Goal: Information Seeking & Learning: Learn about a topic

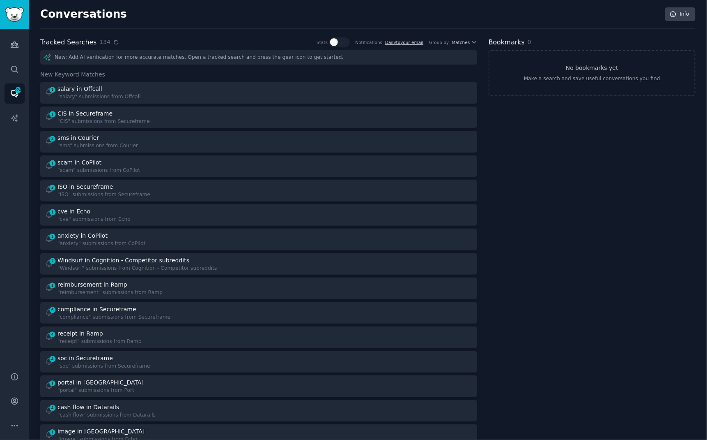
click at [114, 41] on icon at bounding box center [116, 42] width 6 height 6
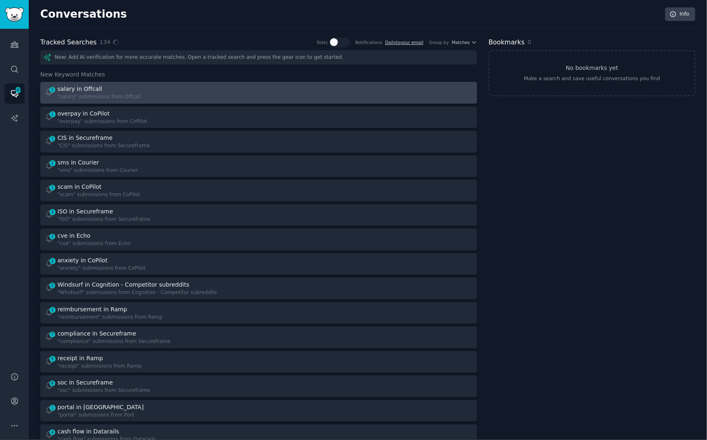
click at [170, 90] on div "1 salary in Offcall "salary" submissions from Offcall" at bounding box center [149, 93] width 209 height 16
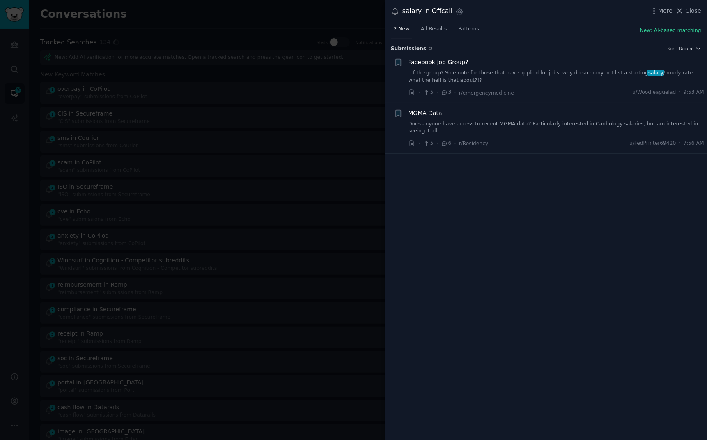
click at [547, 124] on link "Does anyone have access to recent MGMA data? Particularly interested in Cardiol…" at bounding box center [557, 127] width 296 height 14
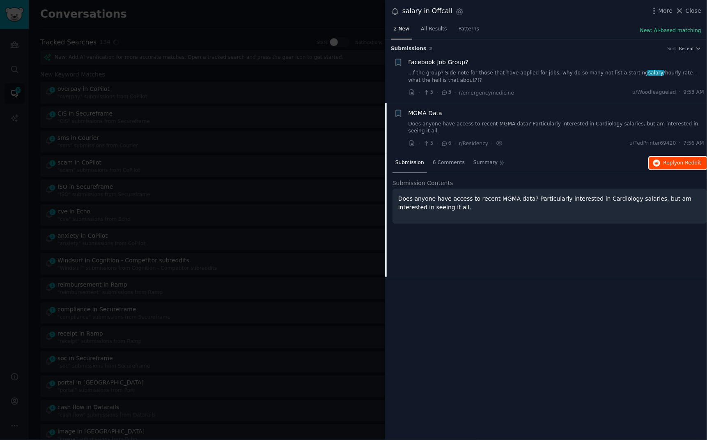
click at [677, 161] on span "Reply on Reddit" at bounding box center [683, 162] width 38 height 7
click at [279, 20] on div at bounding box center [353, 220] width 707 height 440
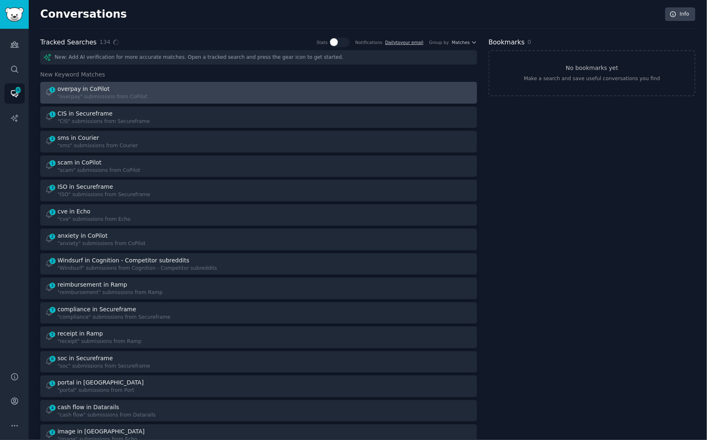
click at [254, 83] on link "1 overpay in CoPilot "overpay" submissions from CoPilot" at bounding box center [258, 93] width 437 height 22
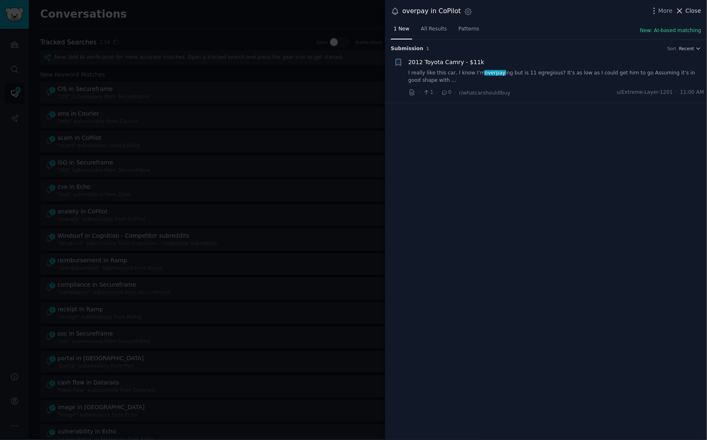
click at [687, 12] on span "Close" at bounding box center [694, 11] width 16 height 9
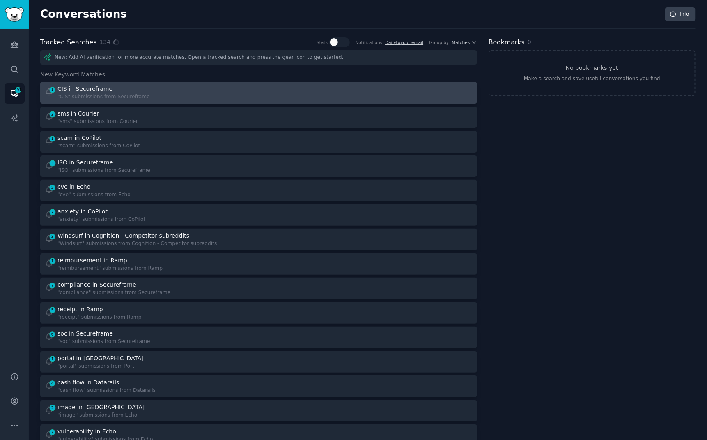
click at [321, 97] on div at bounding box center [369, 93] width 209 height 16
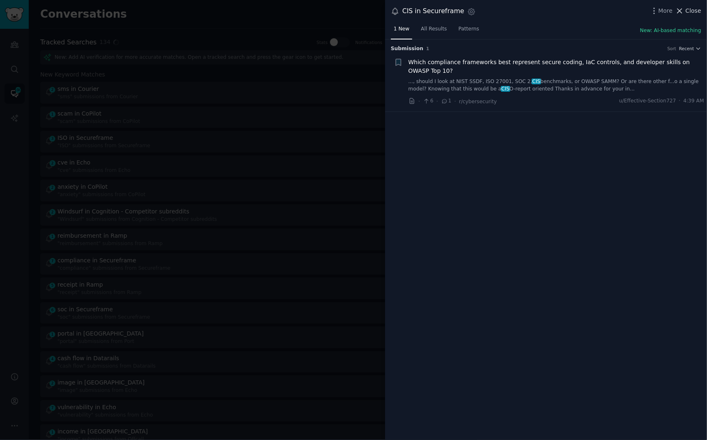
click at [693, 9] on span "Close" at bounding box center [694, 11] width 16 height 9
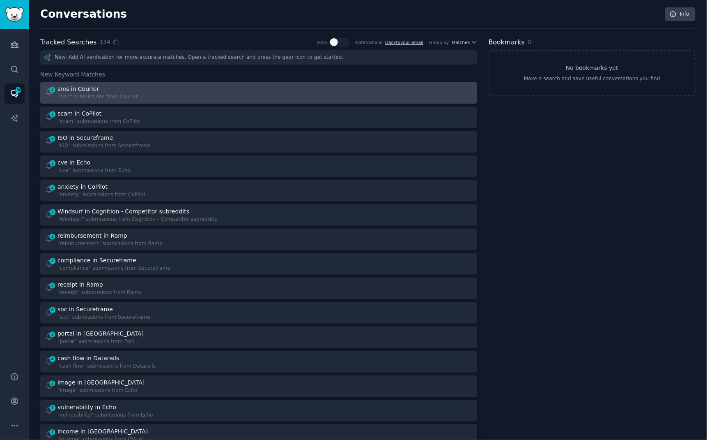
click at [235, 98] on div "2 sms in Courier "sms" submissions from Courier" at bounding box center [149, 93] width 209 height 16
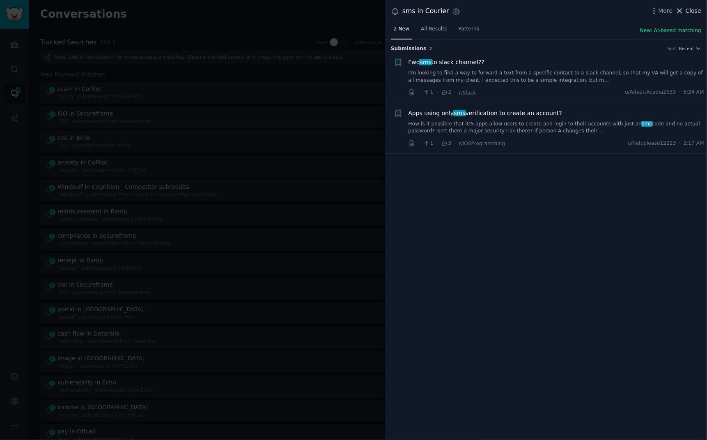
click at [690, 11] on span "Close" at bounding box center [694, 11] width 16 height 9
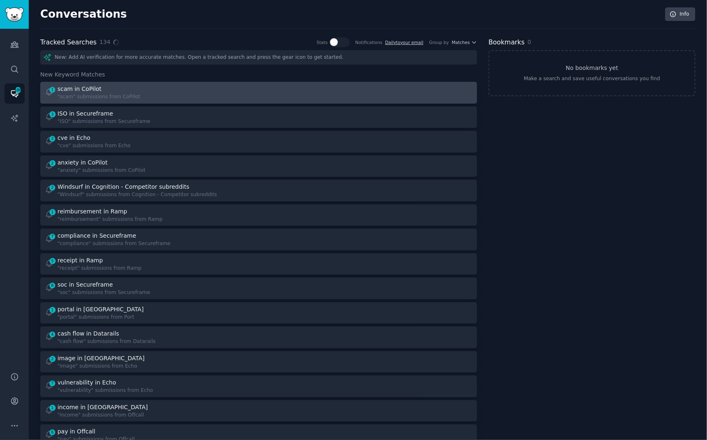
click at [131, 85] on div "scam in CoPilot" at bounding box center [99, 89] width 83 height 9
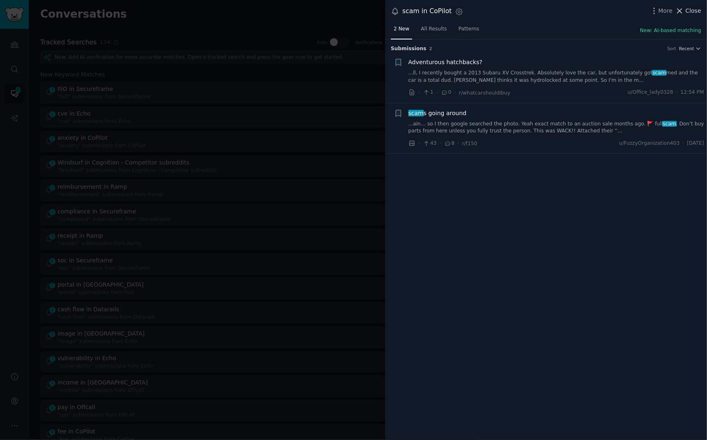
click at [688, 14] on span "Close" at bounding box center [694, 11] width 16 height 9
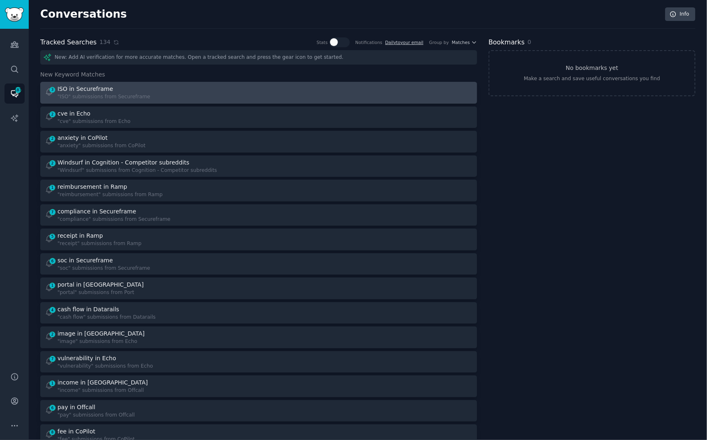
click at [377, 90] on div at bounding box center [369, 93] width 209 height 16
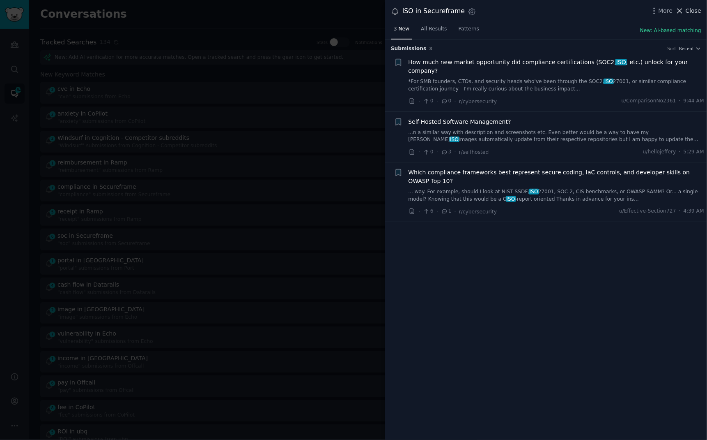
click at [691, 9] on span "Close" at bounding box center [694, 11] width 16 height 9
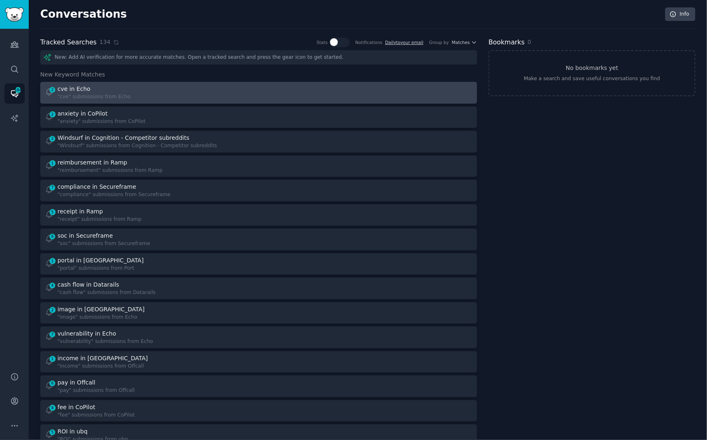
click at [410, 99] on div at bounding box center [369, 93] width 209 height 16
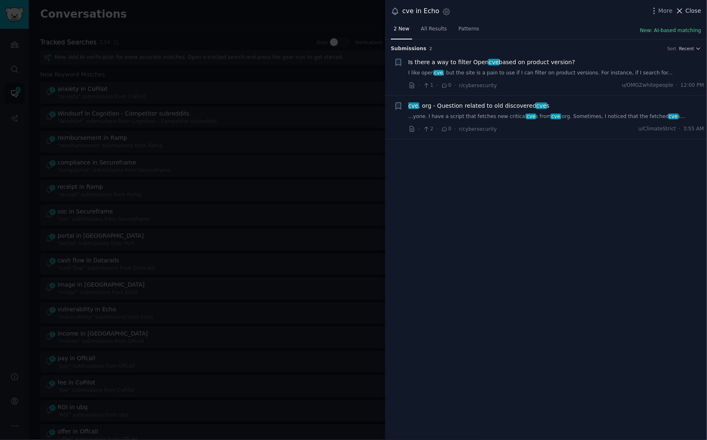
click at [689, 12] on span "Close" at bounding box center [694, 11] width 16 height 9
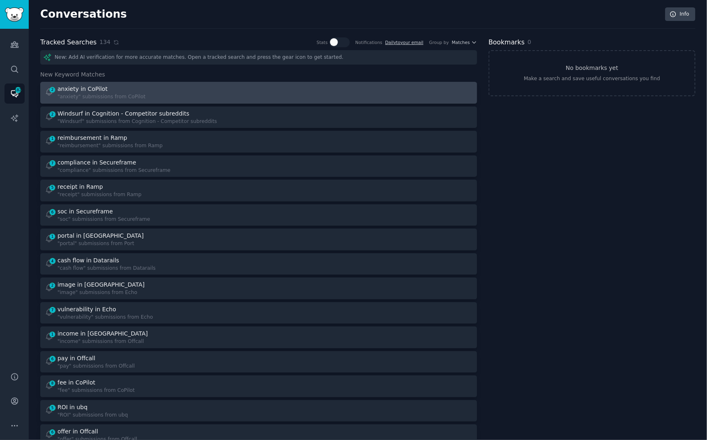
click at [122, 97] on div ""anxiety" submissions from CoPilot" at bounding box center [102, 96] width 88 height 7
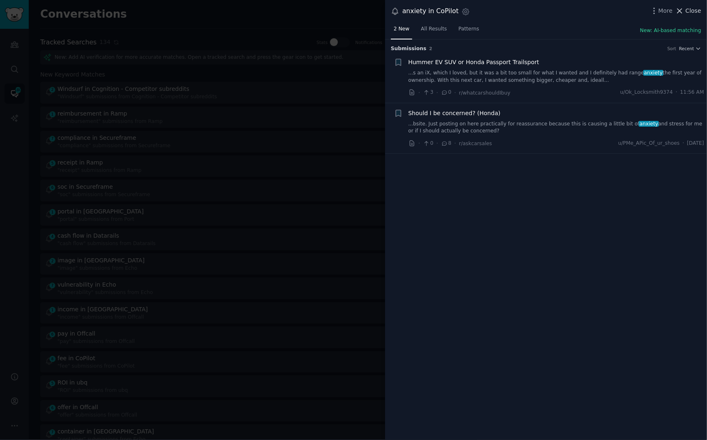
click at [688, 13] on span "Close" at bounding box center [694, 11] width 16 height 9
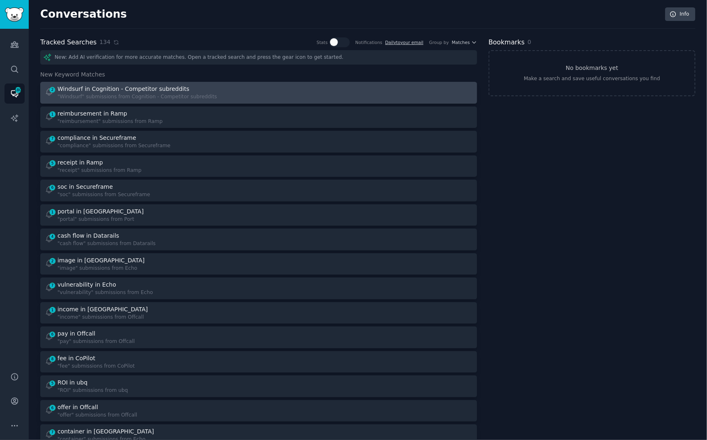
click at [130, 95] on div ""Windsurf" submissions from Cognition - Competitor subreddits" at bounding box center [138, 96] width 160 height 7
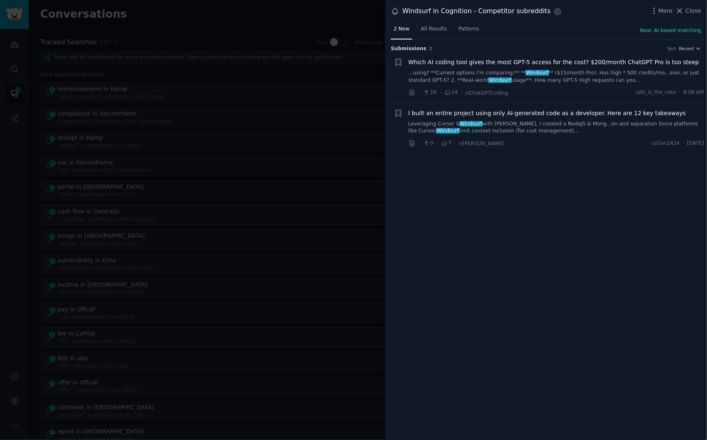
click at [574, 73] on link "...using? **Current options I'm comparing:** ** Windsurf ** ($15/month Pro): Ha…" at bounding box center [557, 76] width 296 height 14
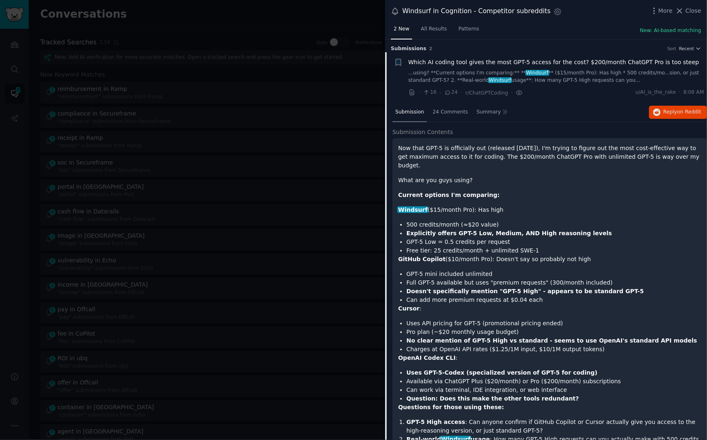
scroll to position [13, 0]
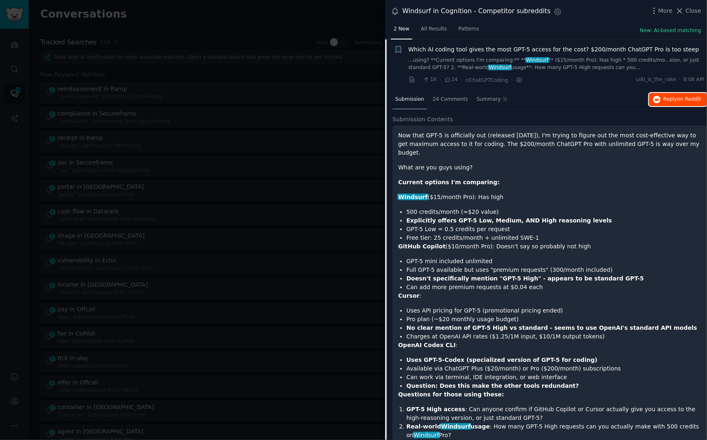
click at [664, 99] on span "Reply on Reddit" at bounding box center [683, 99] width 38 height 7
click at [318, 16] on div at bounding box center [353, 220] width 707 height 440
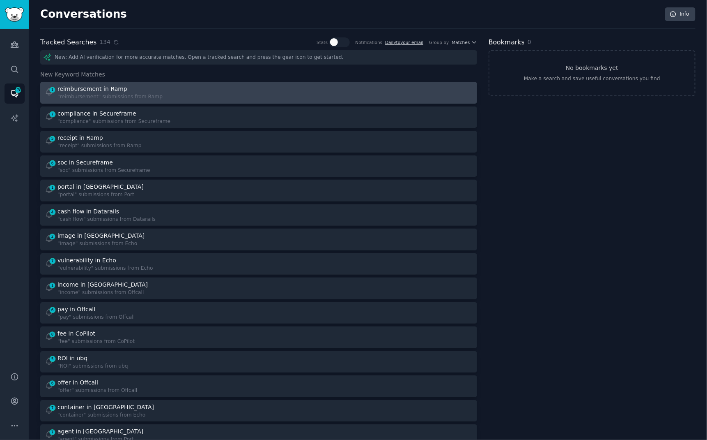
click at [154, 93] on div ""reimbursement" submissions from Ramp" at bounding box center [110, 96] width 105 height 7
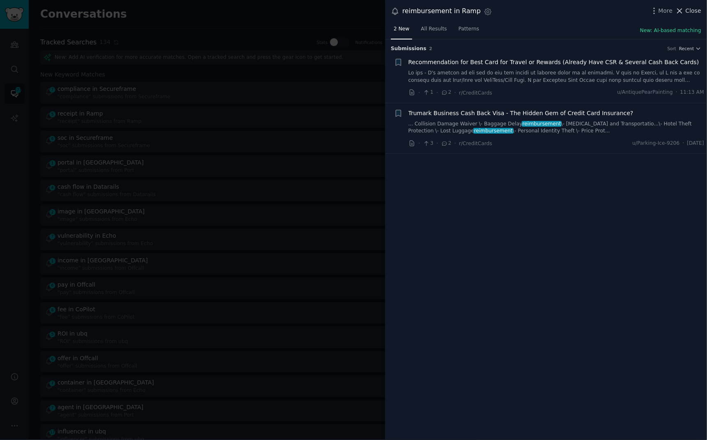
click at [695, 8] on span "Close" at bounding box center [694, 11] width 16 height 9
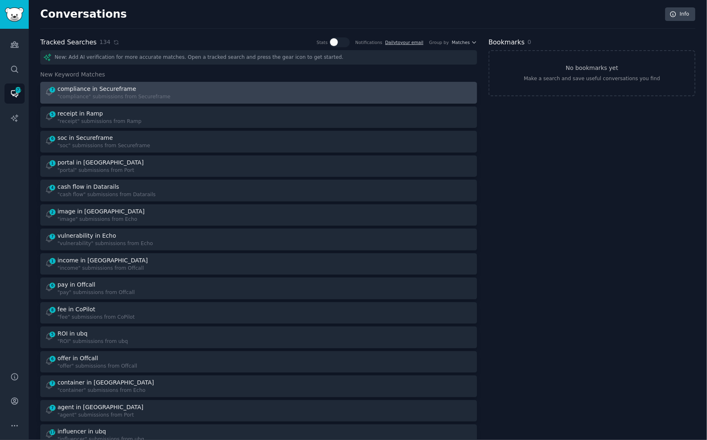
click at [106, 97] on div ""compliance" submissions from Secureframe" at bounding box center [114, 96] width 113 height 7
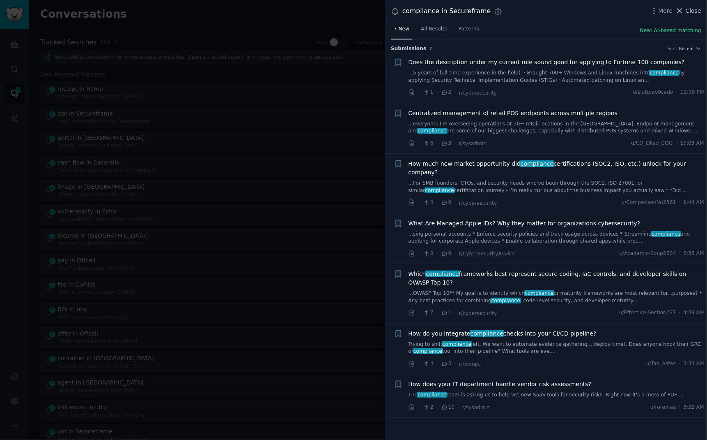
click at [688, 14] on span "Close" at bounding box center [694, 11] width 16 height 9
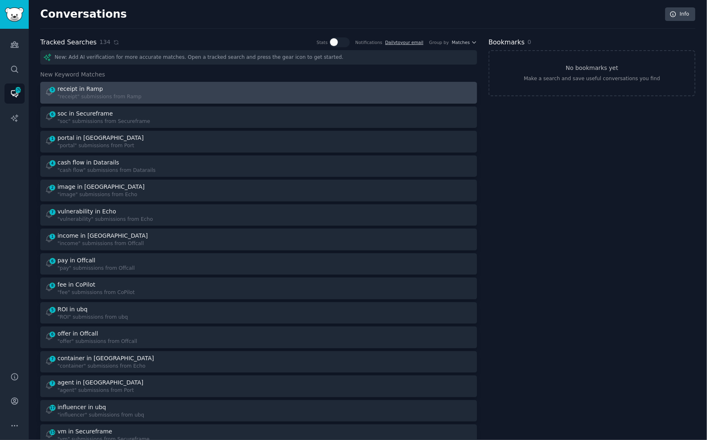
click at [414, 95] on div at bounding box center [369, 93] width 209 height 16
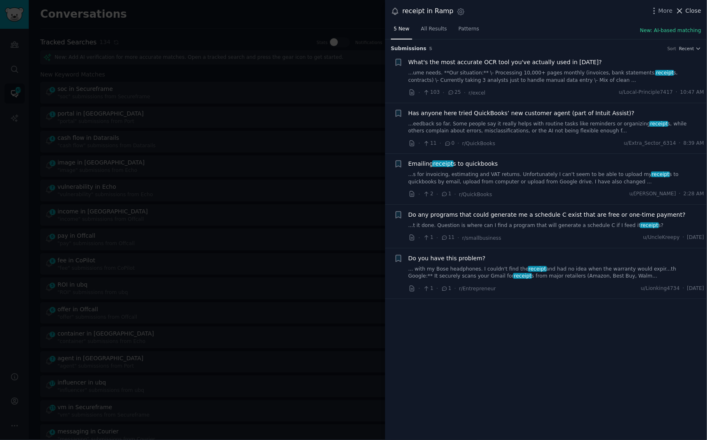
click at [691, 8] on span "Close" at bounding box center [694, 11] width 16 height 9
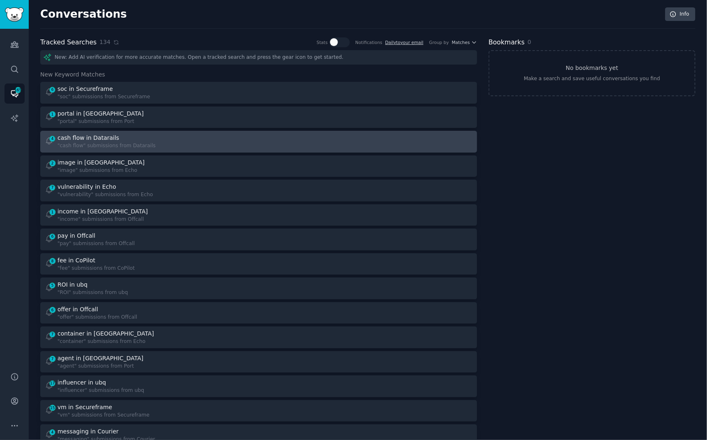
click at [177, 138] on div "4 cash flow in Datarails "cash flow" submissions from Datarails" at bounding box center [149, 142] width 209 height 16
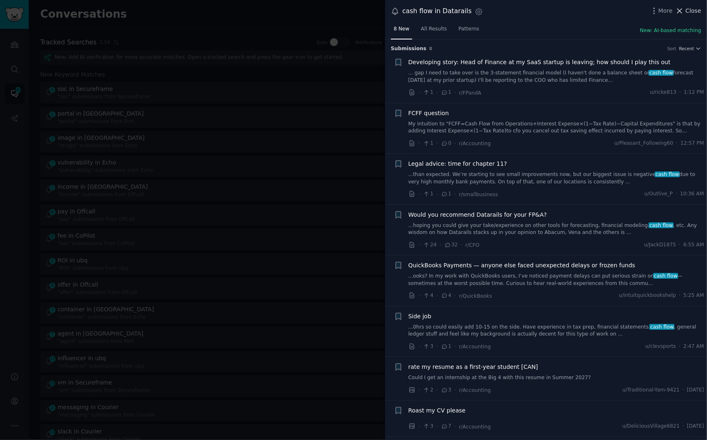
click at [693, 11] on span "Close" at bounding box center [694, 11] width 16 height 9
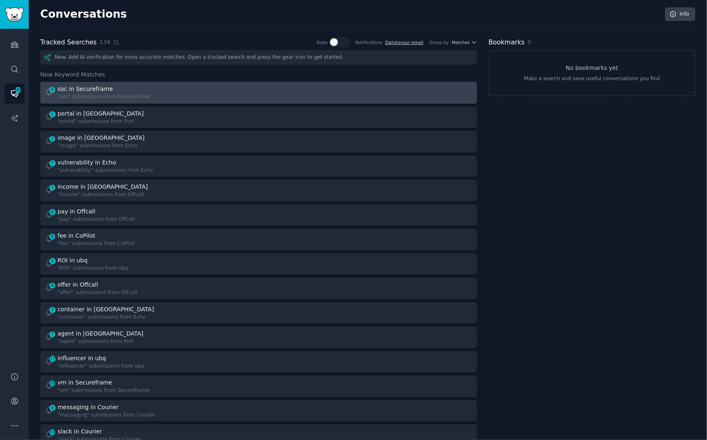
click at [215, 85] on div "6 soc in Secureframe "soc" submissions from Secureframe" at bounding box center [149, 93] width 209 height 16
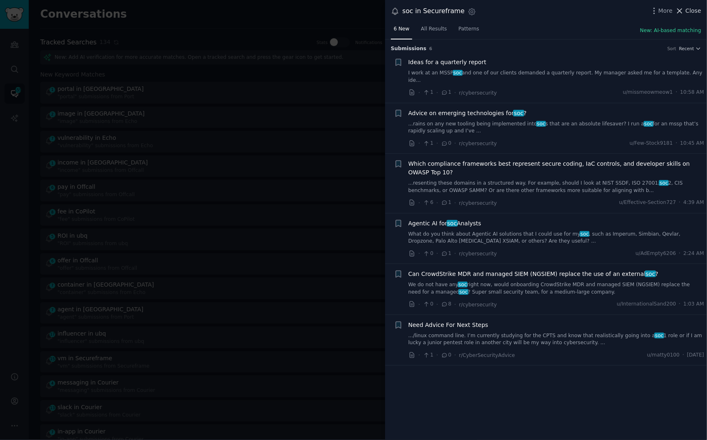
click at [691, 11] on span "Close" at bounding box center [694, 11] width 16 height 9
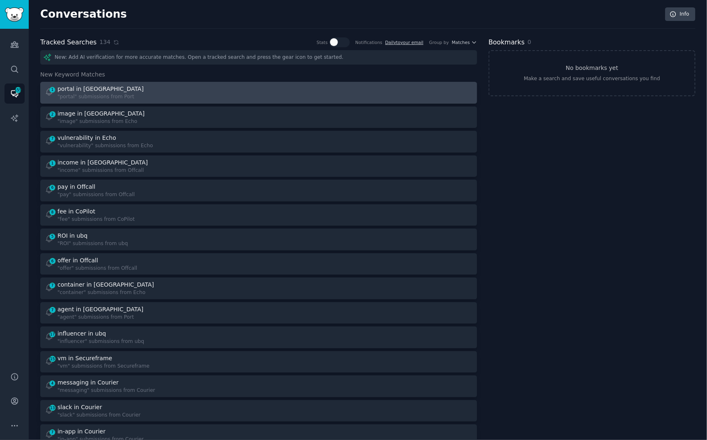
click at [168, 96] on div "1 portal in Port "portal" submissions from Port" at bounding box center [149, 93] width 209 height 16
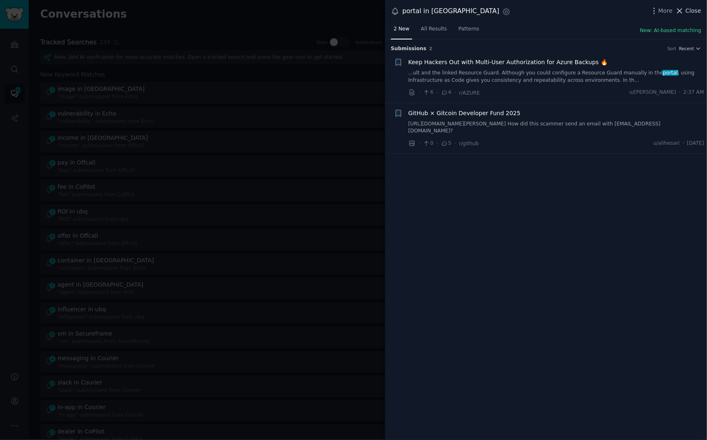
click at [686, 12] on button "Close" at bounding box center [689, 11] width 26 height 9
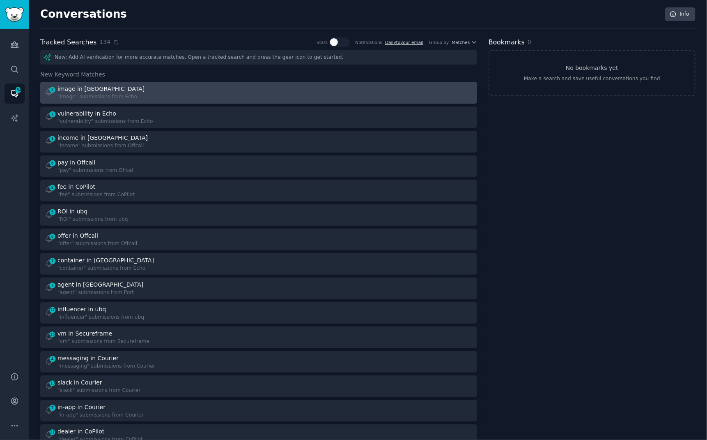
click at [307, 82] on link "2 image in Echo "image" submissions from Echo" at bounding box center [258, 93] width 437 height 22
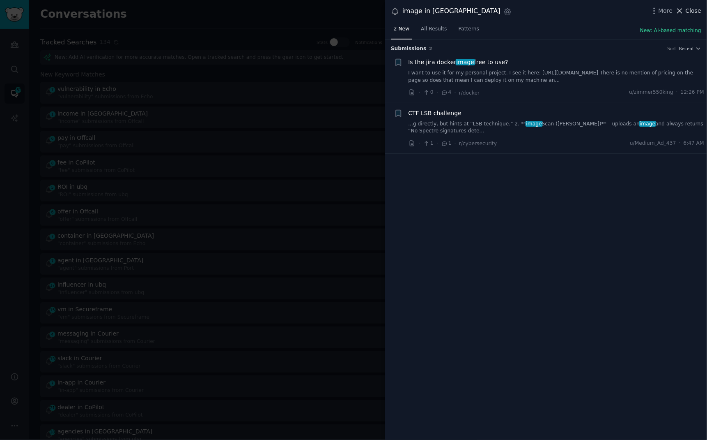
click at [694, 14] on span "Close" at bounding box center [694, 11] width 16 height 9
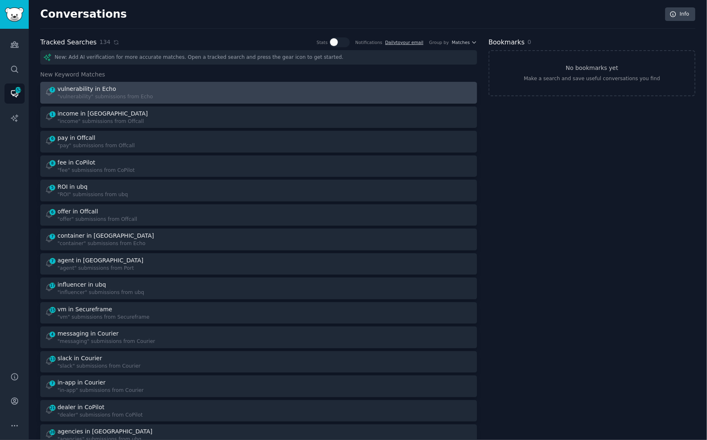
click at [182, 97] on div "7 vulnerability in Echo "vulnerability" submissions from Echo" at bounding box center [149, 93] width 209 height 16
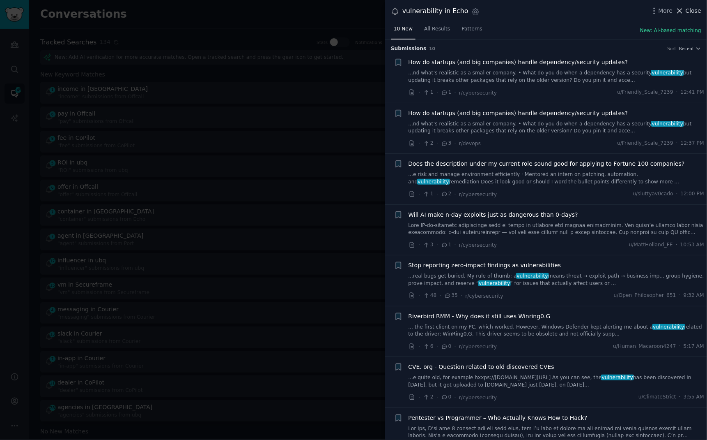
click at [684, 9] on icon at bounding box center [680, 11] width 9 height 9
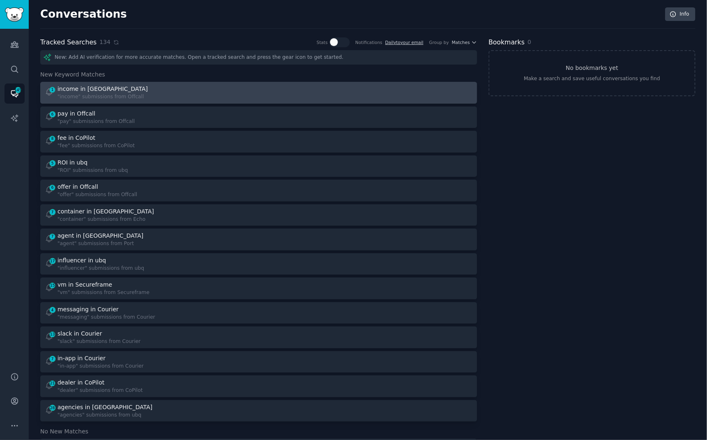
click at [165, 94] on div "1 income in Offcall "income" submissions from Offcall" at bounding box center [149, 93] width 209 height 16
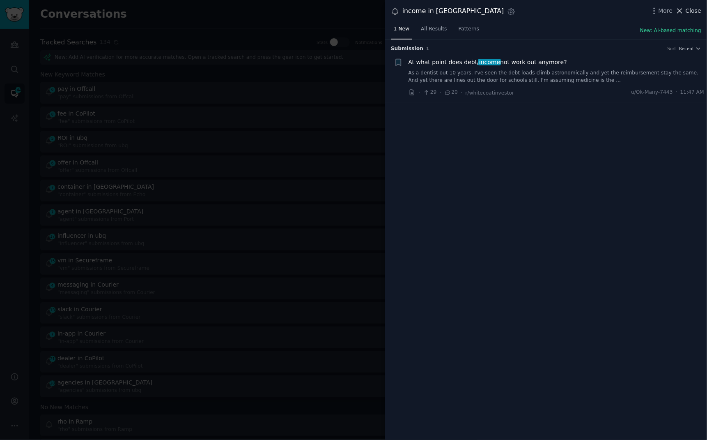
click at [694, 7] on span "Close" at bounding box center [694, 11] width 16 height 9
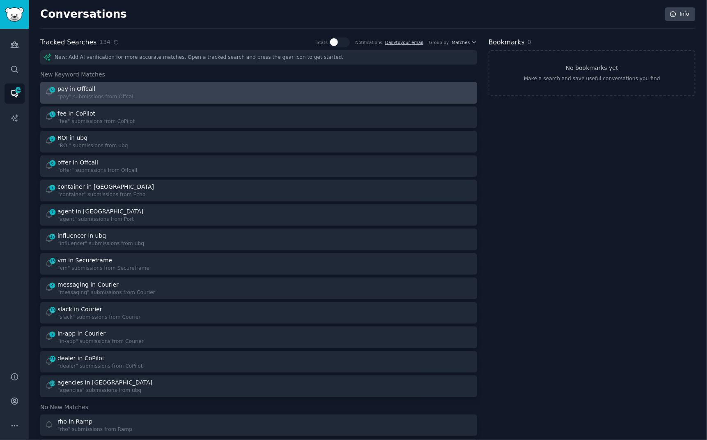
click at [185, 92] on div "6 pay in Offcall "pay" submissions from Offcall" at bounding box center [149, 93] width 209 height 16
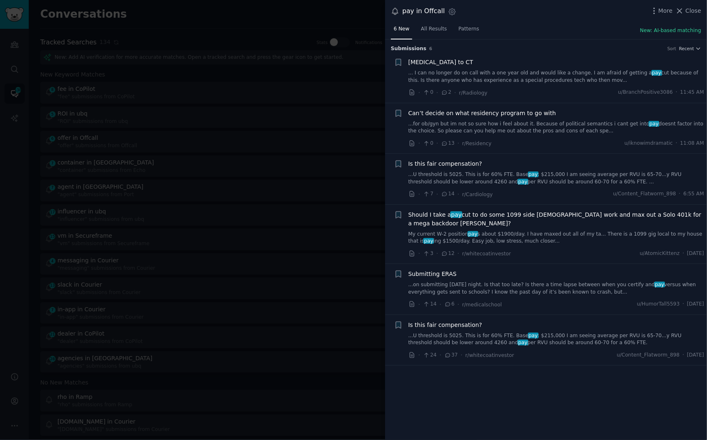
click at [458, 179] on link "...U threshold is 5025. This is for 60% FTE. Base pay : $215,000 I am seeing av…" at bounding box center [557, 178] width 296 height 14
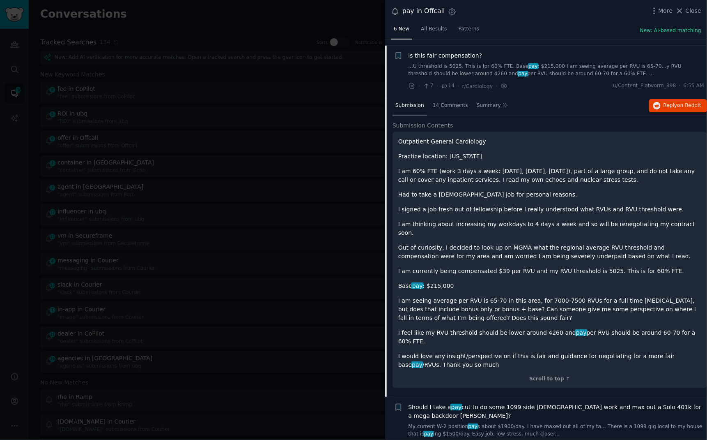
scroll to position [114, 0]
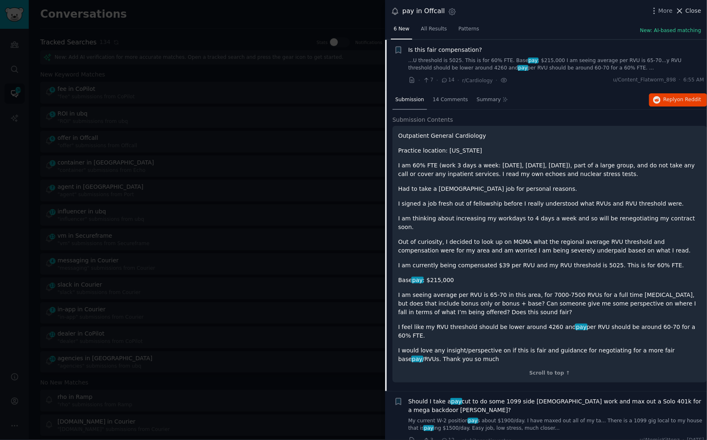
click at [689, 11] on span "Close" at bounding box center [694, 11] width 16 height 9
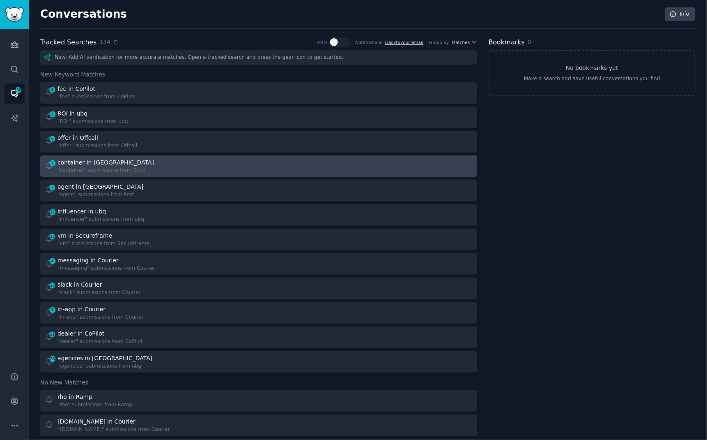
click at [246, 166] on div "7 container in Echo "container" submissions from Echo" at bounding box center [149, 166] width 209 height 16
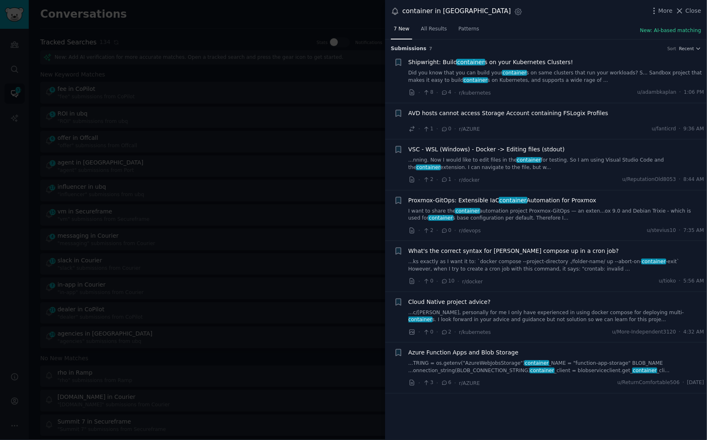
click at [684, 4] on div "container in Echo Settings More Close" at bounding box center [546, 11] width 322 height 23
click at [684, 8] on icon at bounding box center [680, 11] width 9 height 9
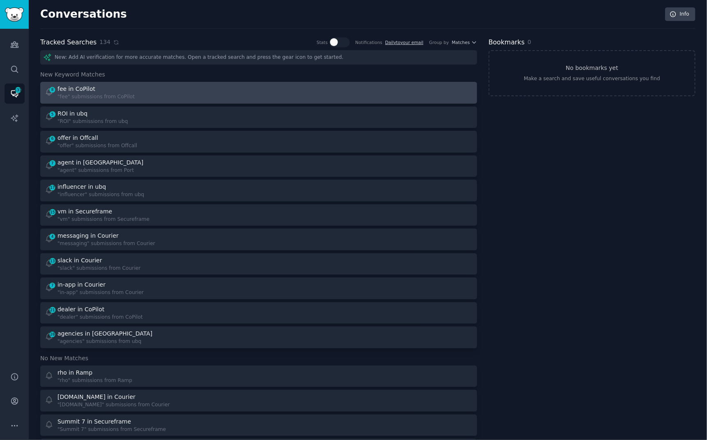
click at [119, 93] on div ""fee" submissions from CoPilot" at bounding box center [96, 96] width 77 height 7
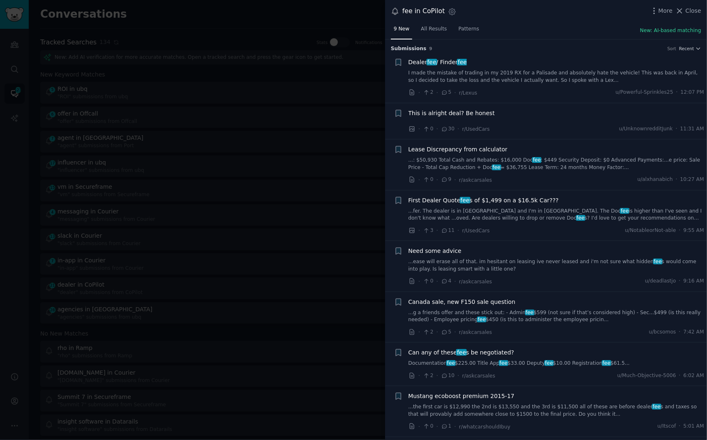
click at [422, 78] on link "I made the mistake of trading in my 2019 RX for a Palisade and absolutely hate …" at bounding box center [557, 76] width 296 height 14
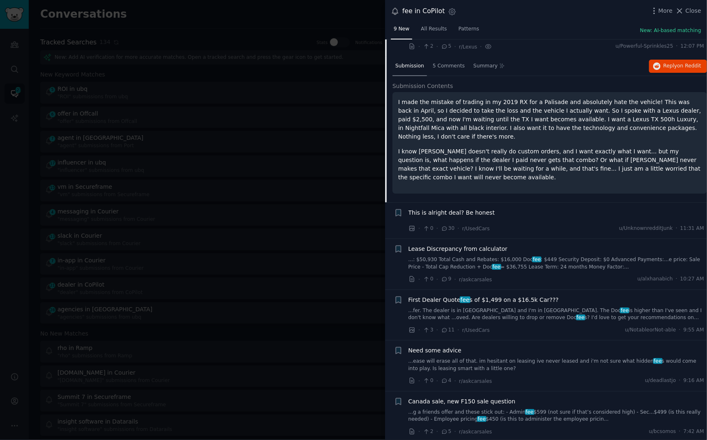
scroll to position [46, 0]
click at [451, 306] on link "...fer. The dealer is in [GEOGRAPHIC_DATA] and I'm in [GEOGRAPHIC_DATA]. The Do…" at bounding box center [557, 313] width 296 height 14
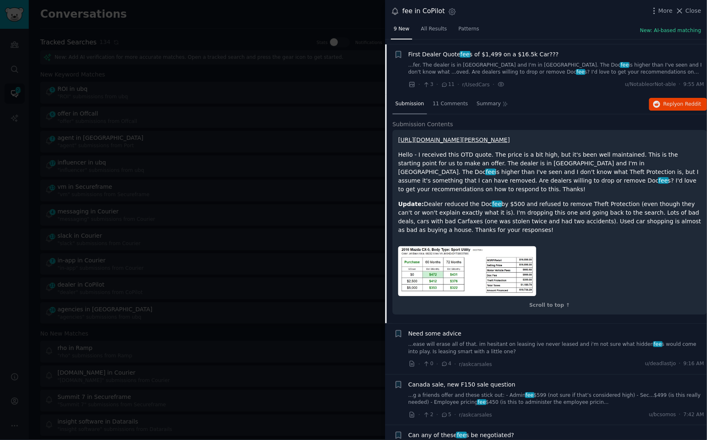
scroll to position [150, 0]
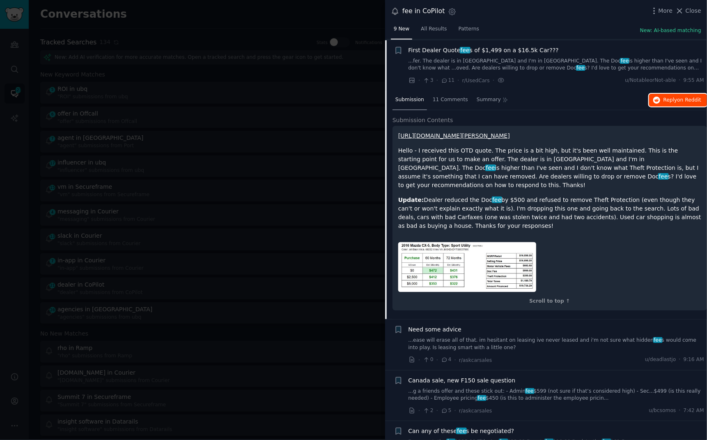
click at [657, 94] on button "Reply on Reddit" at bounding box center [678, 100] width 58 height 13
